Goal: Transaction & Acquisition: Purchase product/service

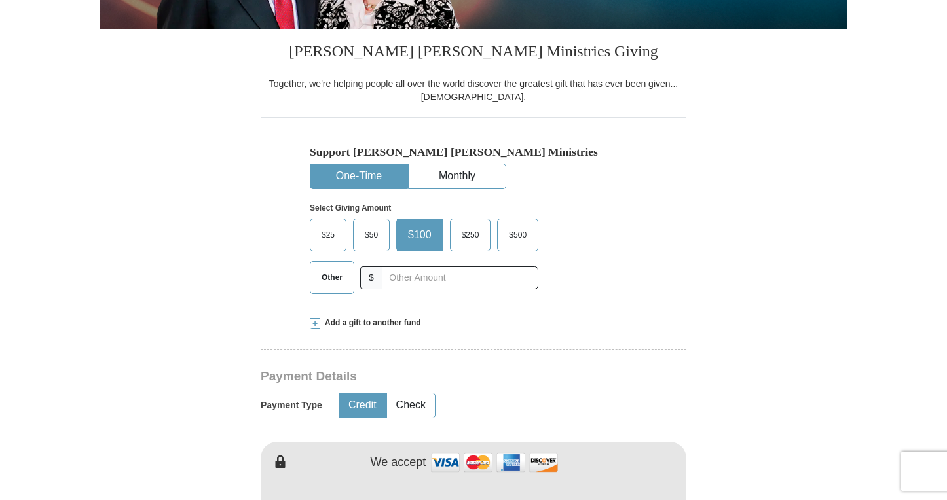
scroll to position [300, 0]
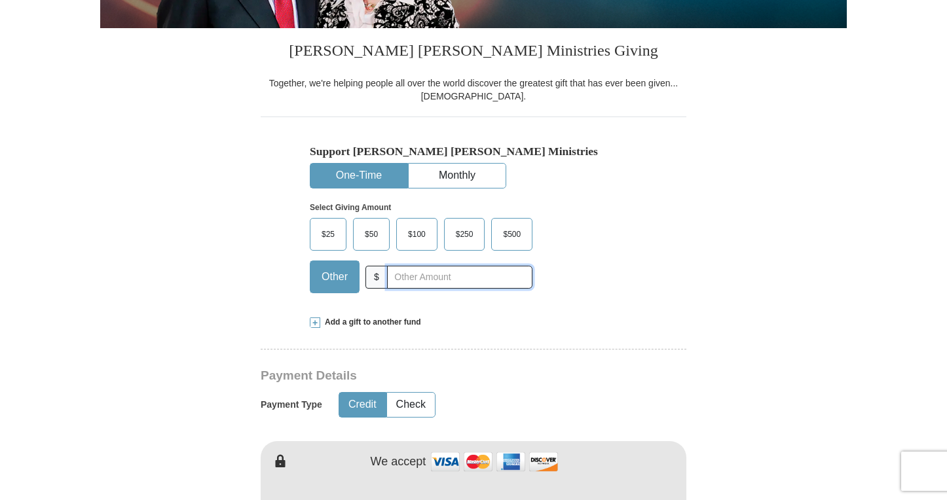
click at [409, 280] on input "text" at bounding box center [459, 277] width 145 height 23
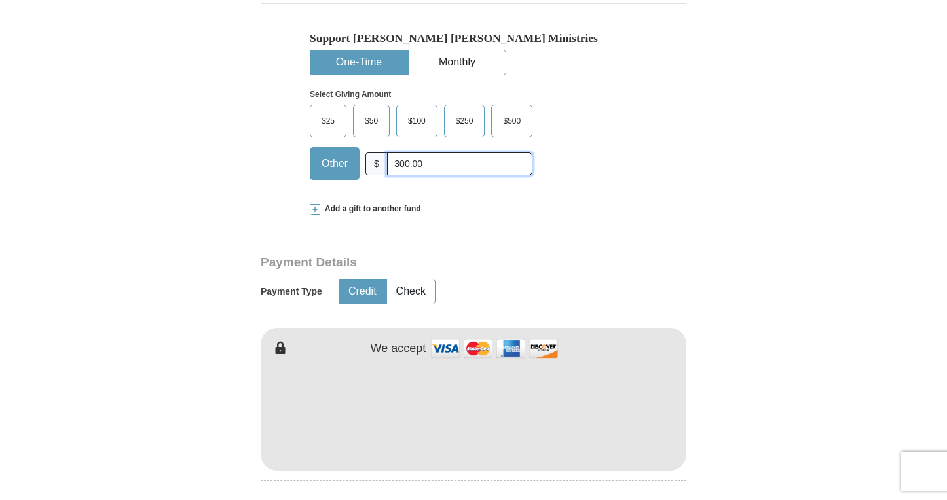
scroll to position [420, 0]
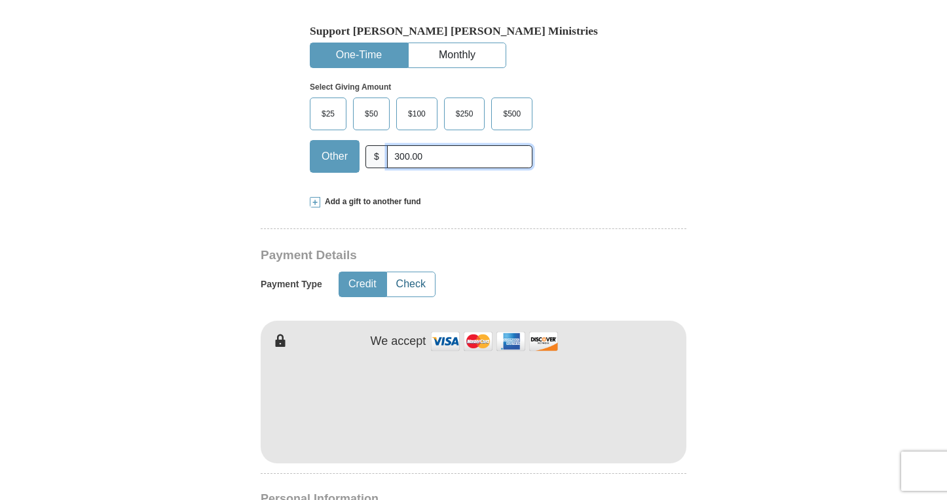
type input "300.00"
click at [406, 287] on button "Check" at bounding box center [411, 284] width 48 height 24
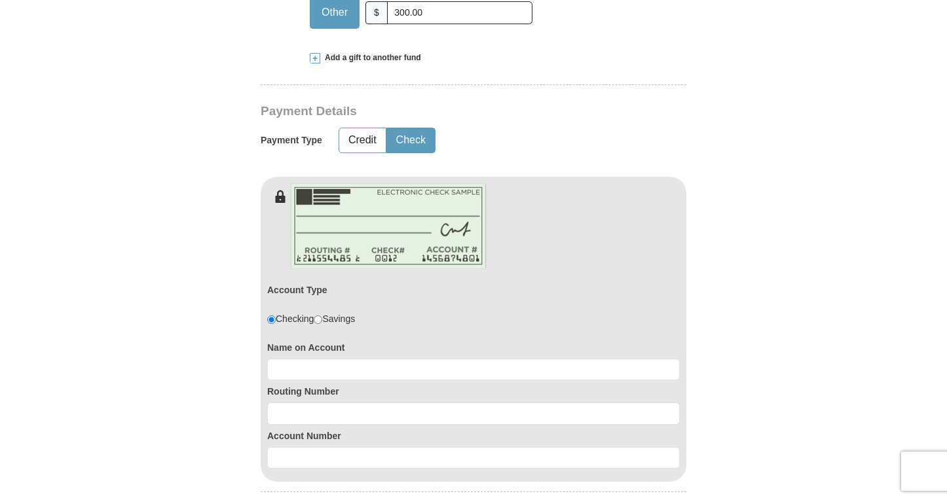
scroll to position [713, 0]
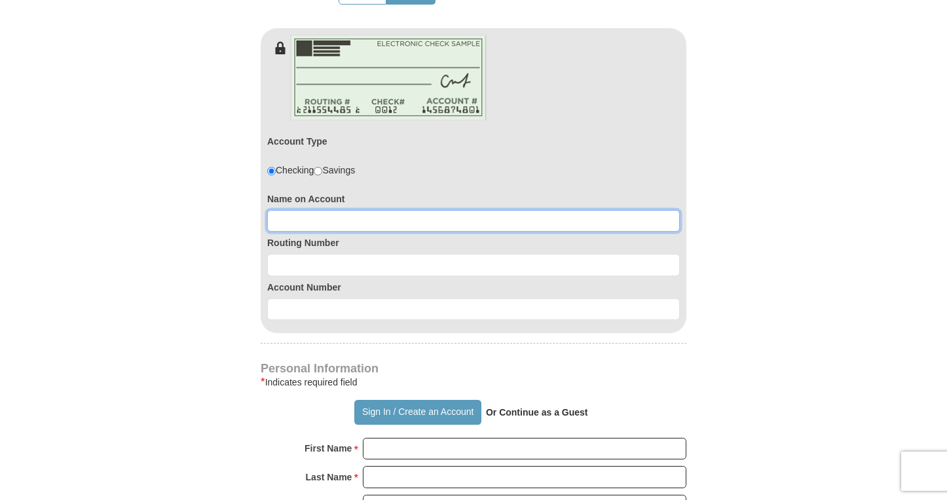
click at [303, 213] on input at bounding box center [473, 221] width 413 height 22
type input "Maranatha Churcu"
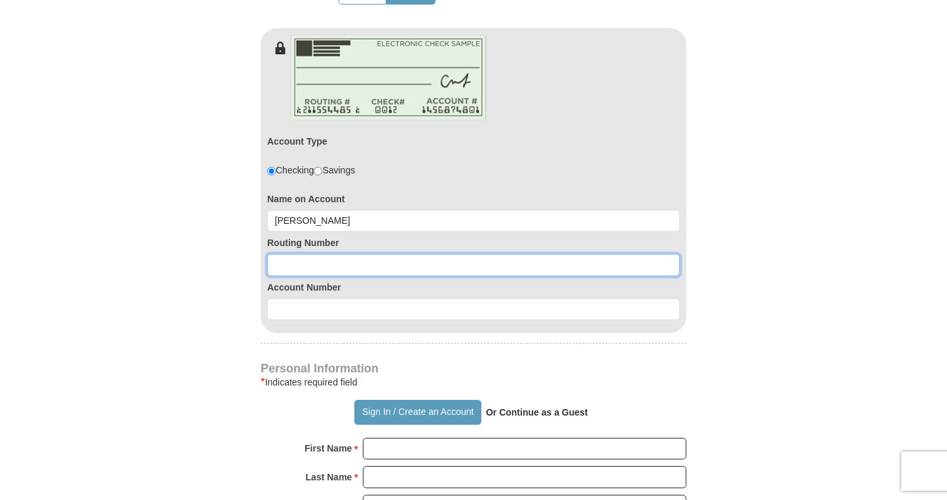
click at [289, 268] on input at bounding box center [473, 265] width 413 height 22
type input "071923909"
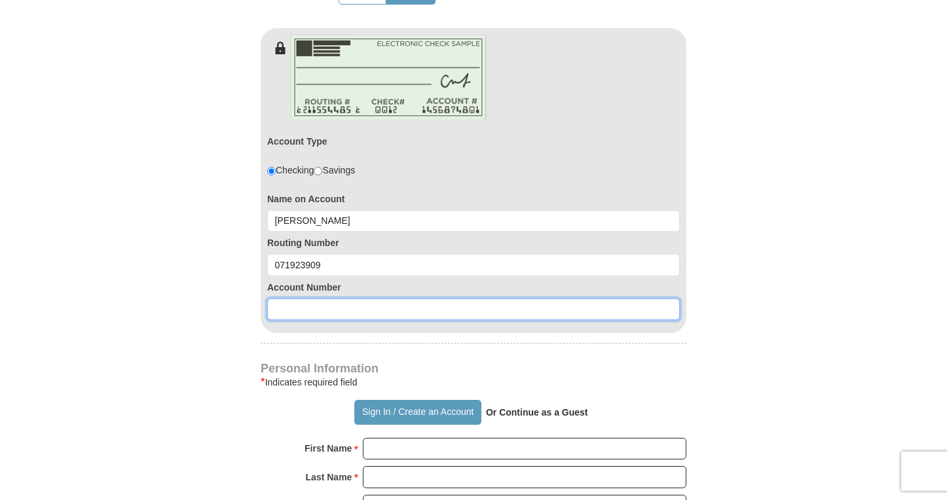
click at [279, 310] on input at bounding box center [473, 310] width 413 height 22
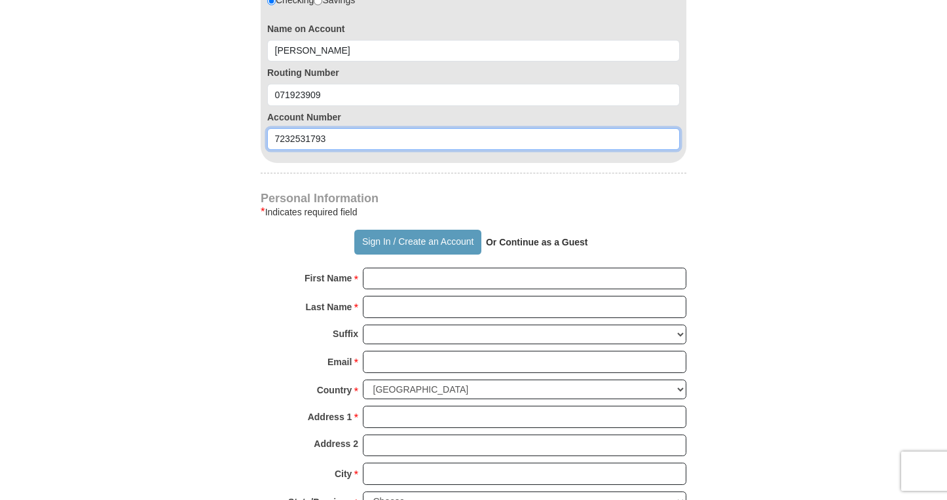
scroll to position [910, 0]
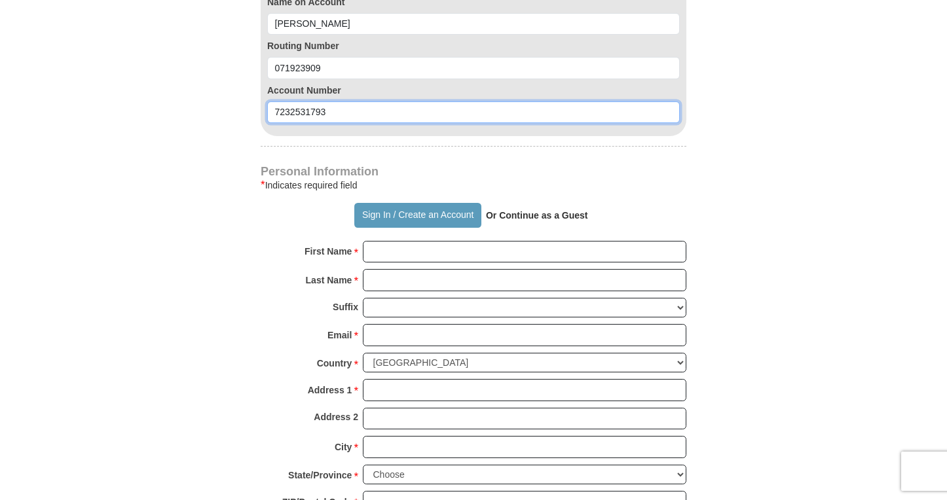
type input "7232531793"
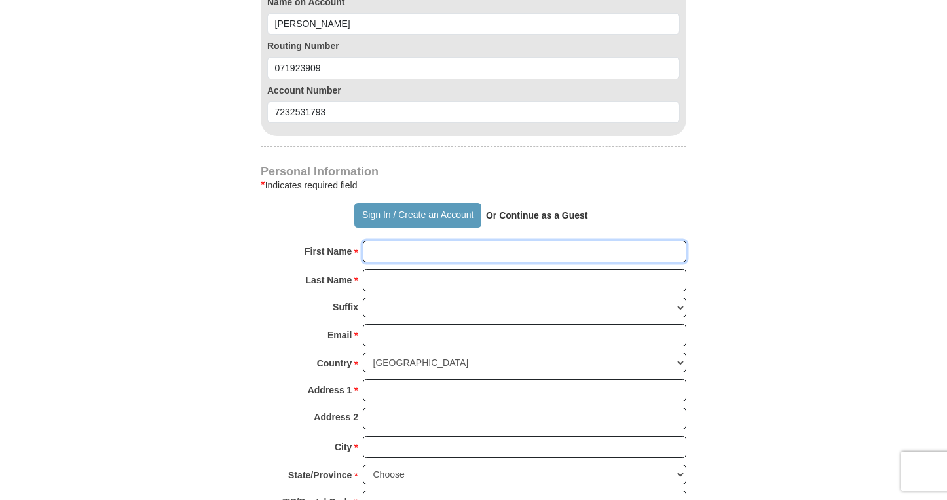
click at [381, 248] on input "First Name *" at bounding box center [524, 252] width 323 height 22
type input "Maranatha"
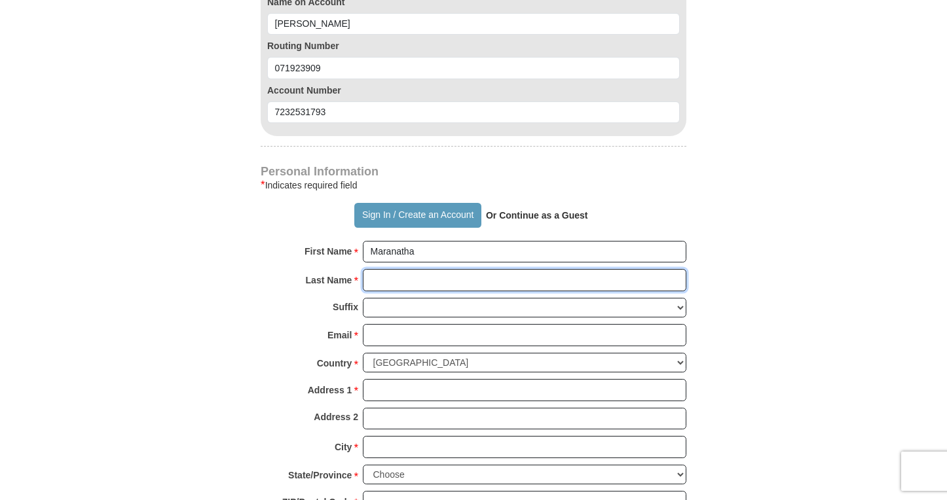
type input "Church"
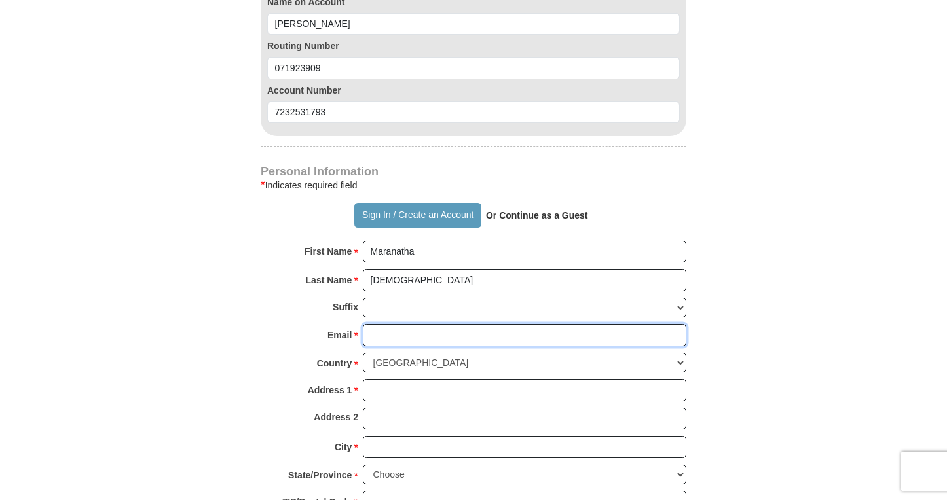
type input "maranathacogic69@gmail.com"
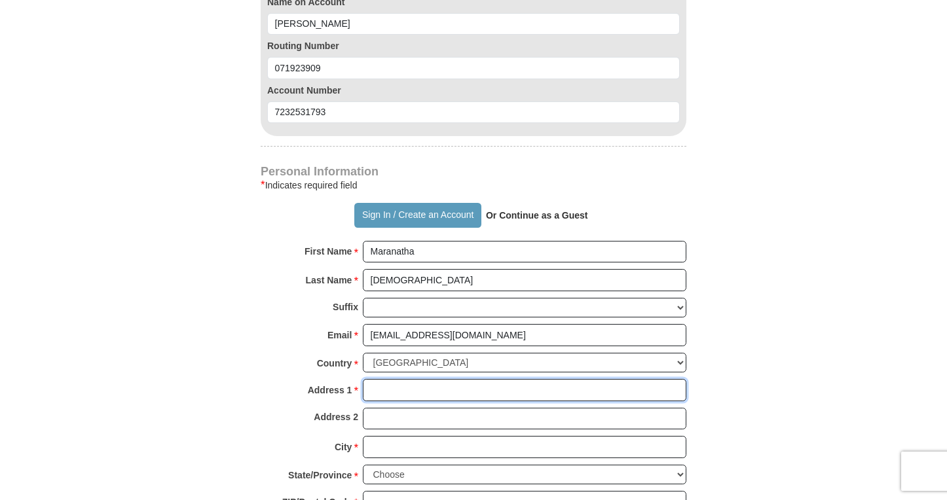
type input "6841 S. State"
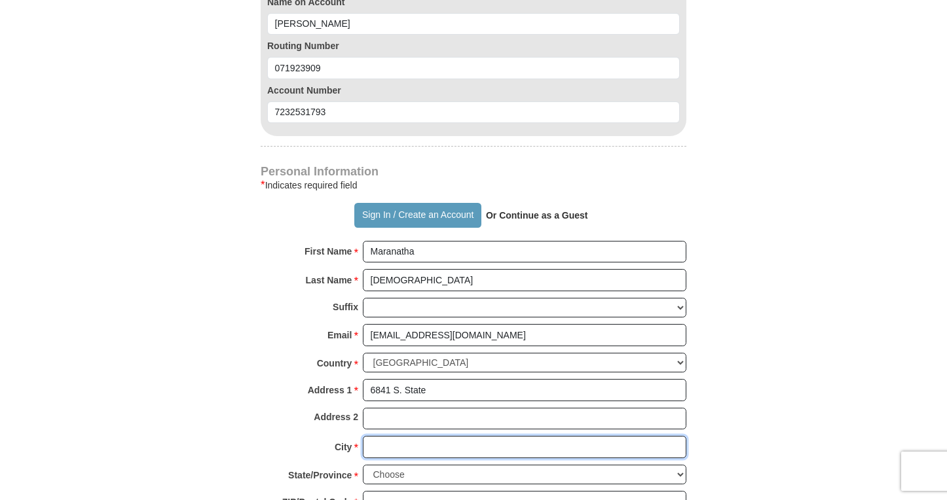
type input "Chicago"
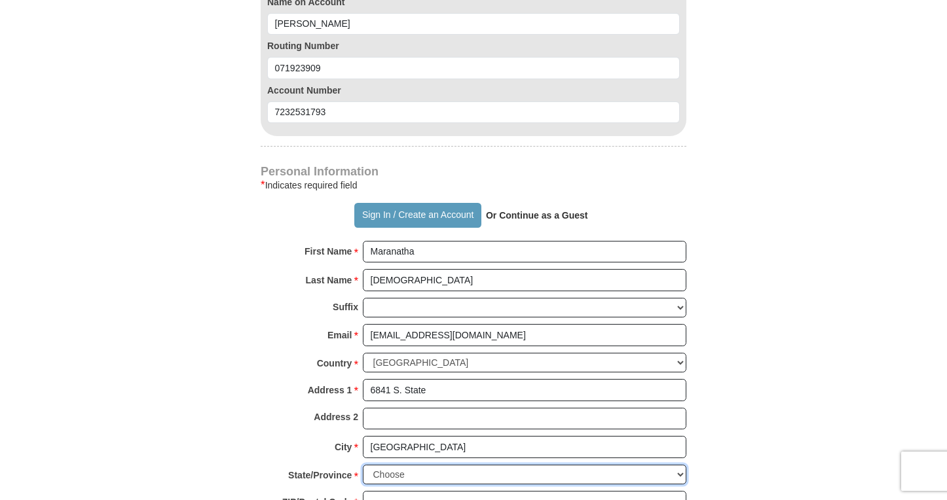
select select "IL"
type input "60637"
type input "7732364755"
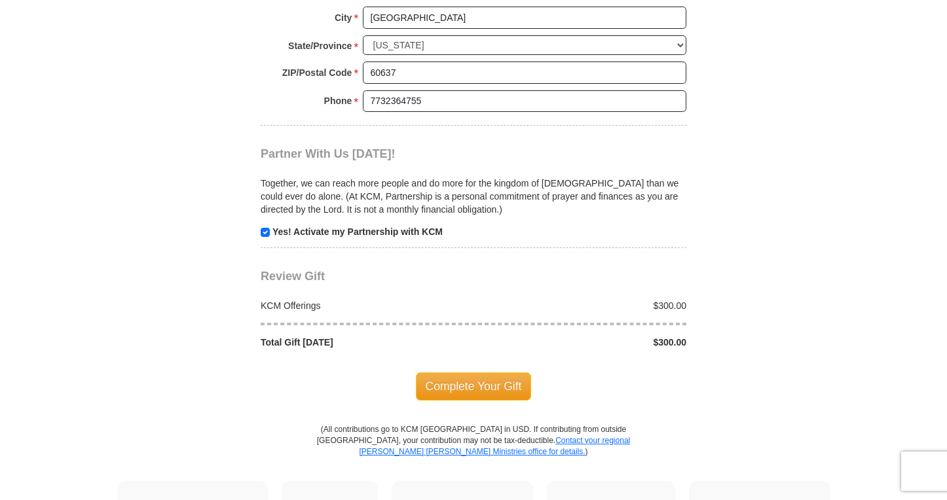
scroll to position [1361, 0]
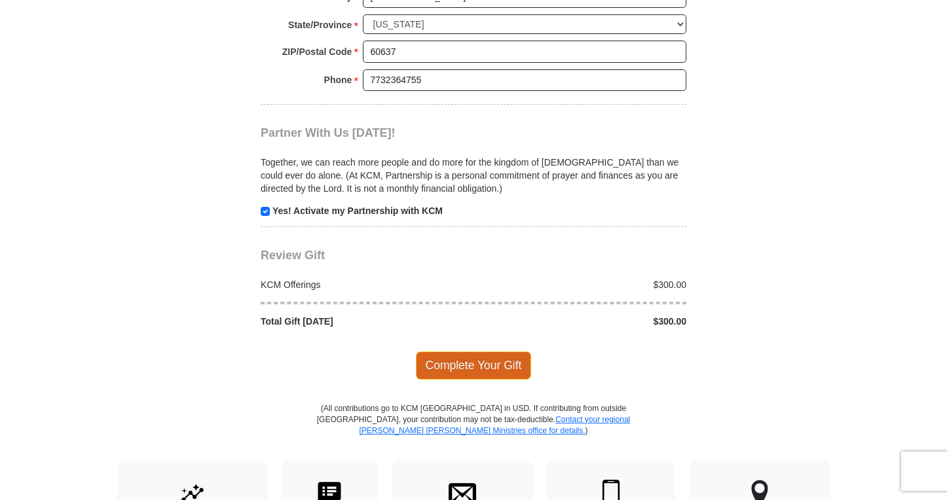
click at [483, 370] on span "Complete Your Gift" at bounding box center [474, 366] width 116 height 28
